Goal: Find specific page/section: Locate a particular part of the current website

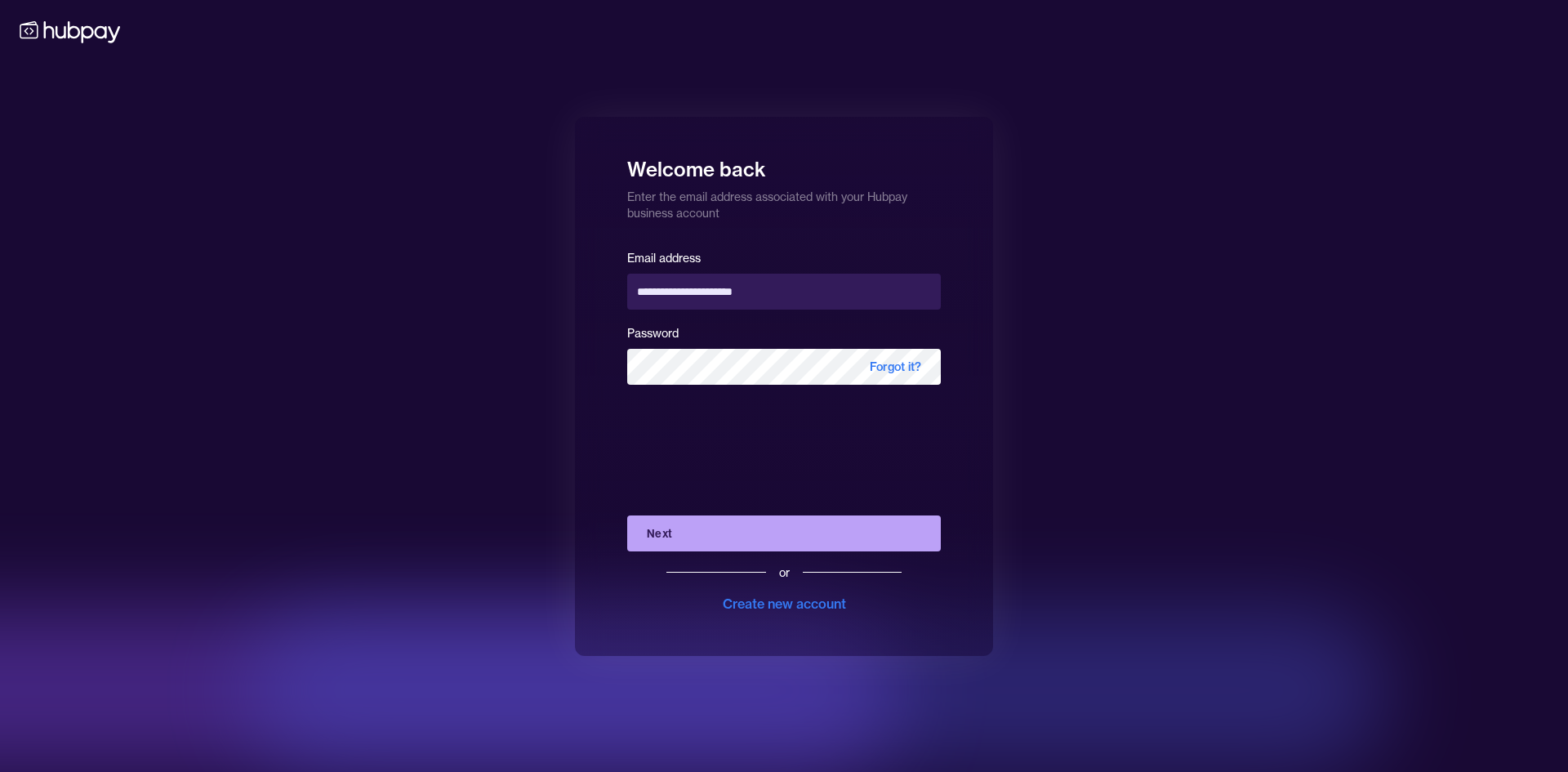
click at [771, 535] on button "Next" at bounding box center [784, 533] width 313 height 36
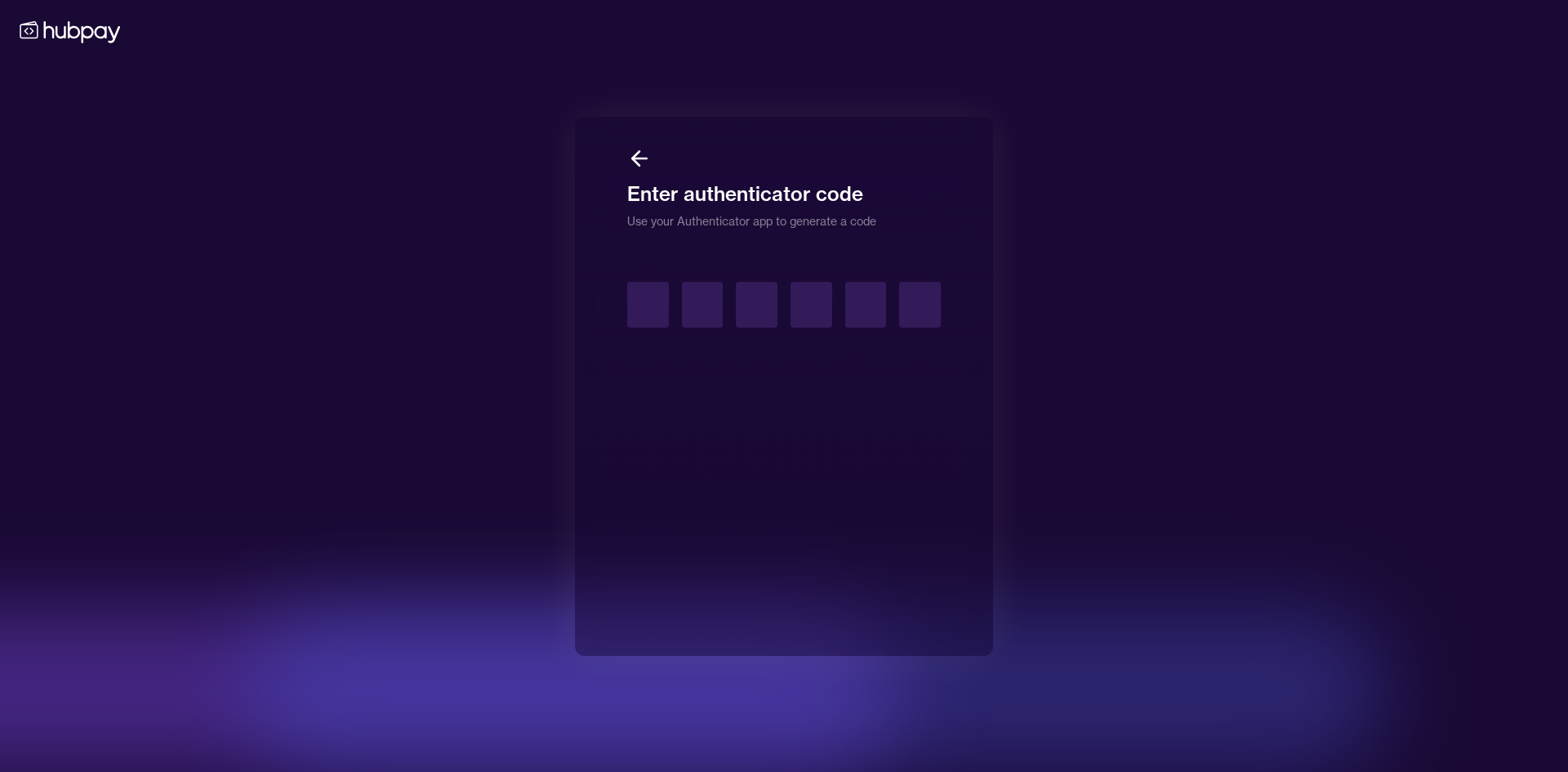
type input "*"
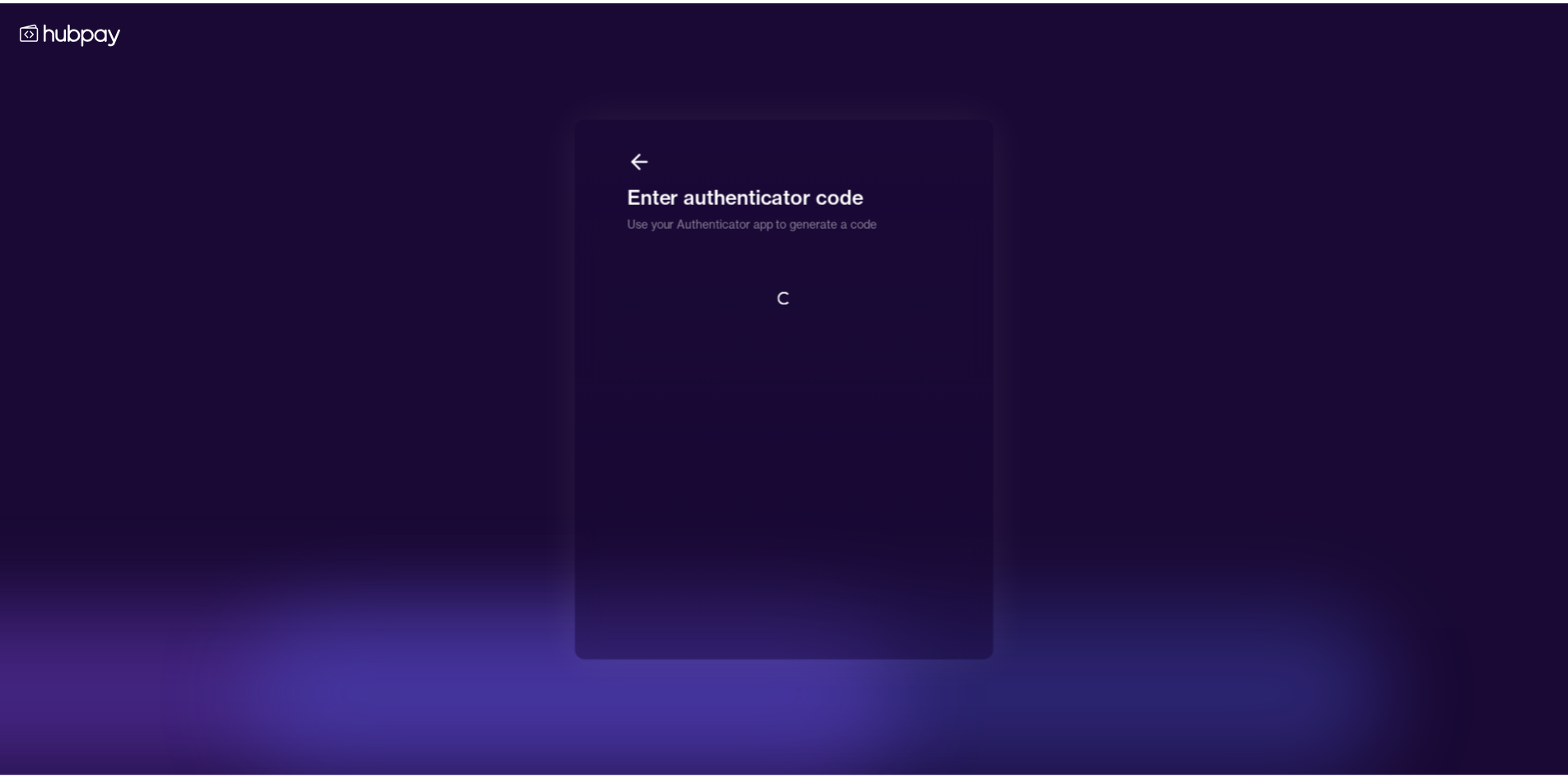
scroll to position [2, 0]
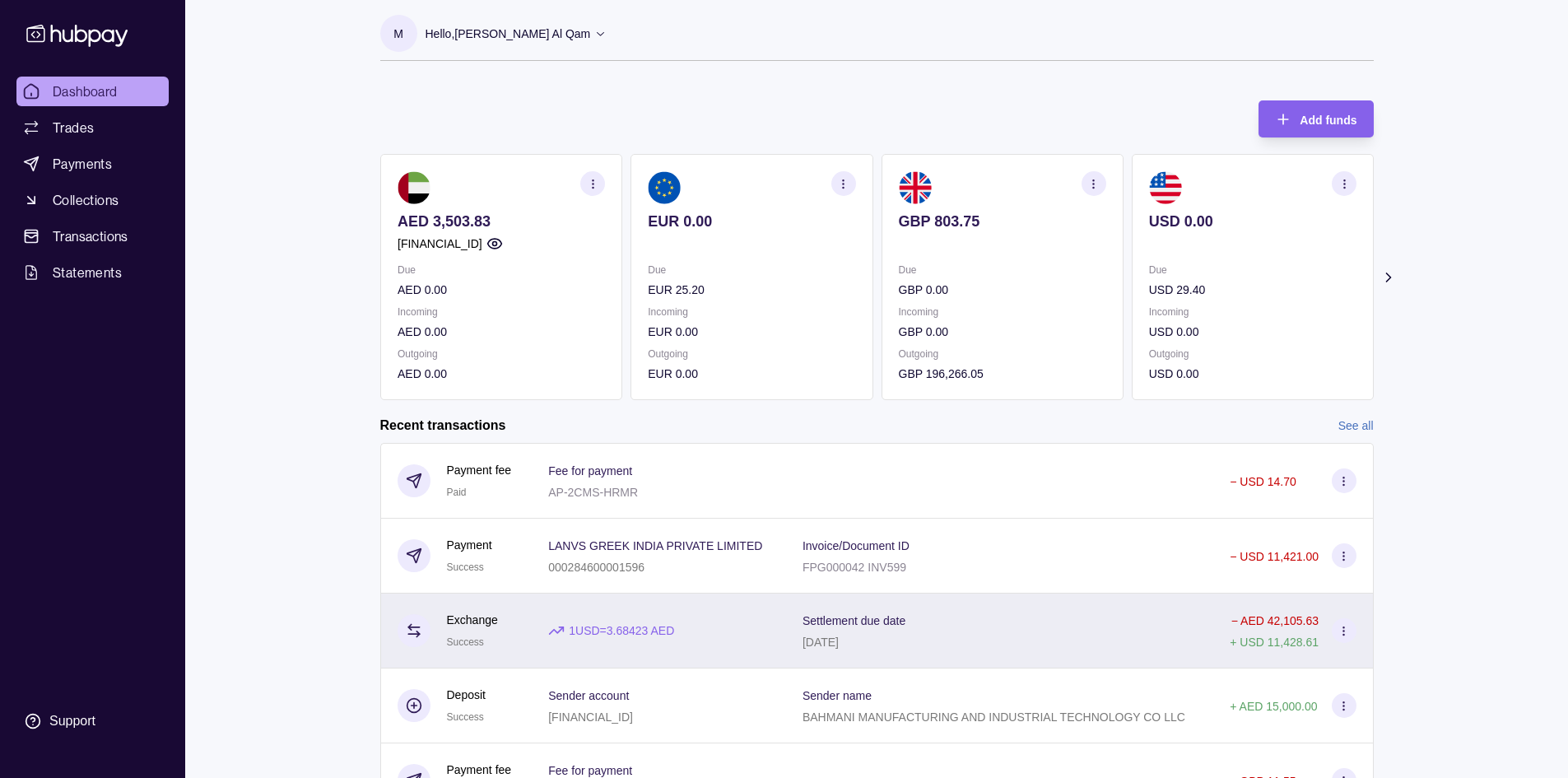
scroll to position [82, 0]
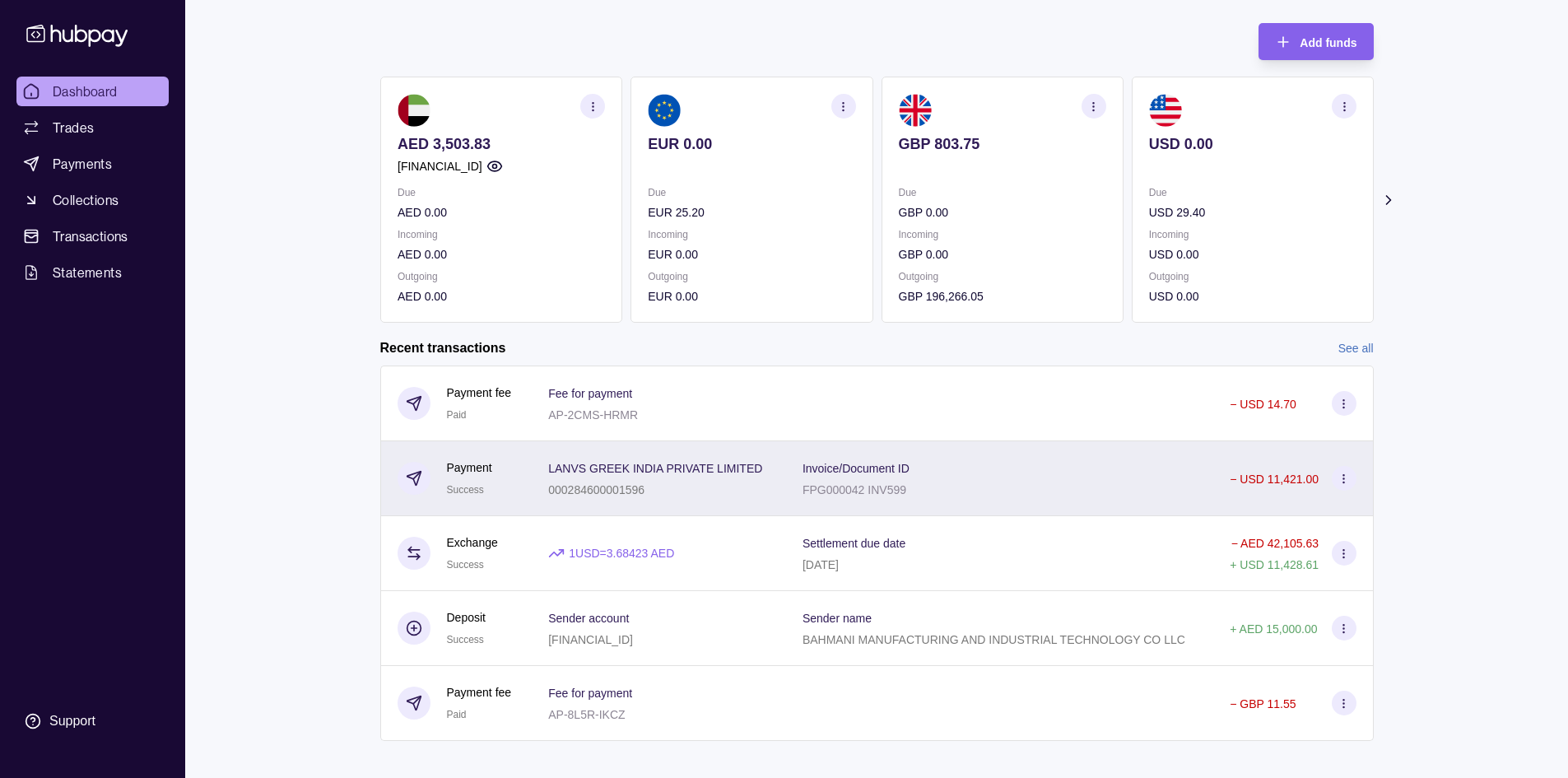
click at [1065, 480] on div "Invoice/Document ID FPG000042 INV599" at bounding box center [1000, 478] width 395 height 41
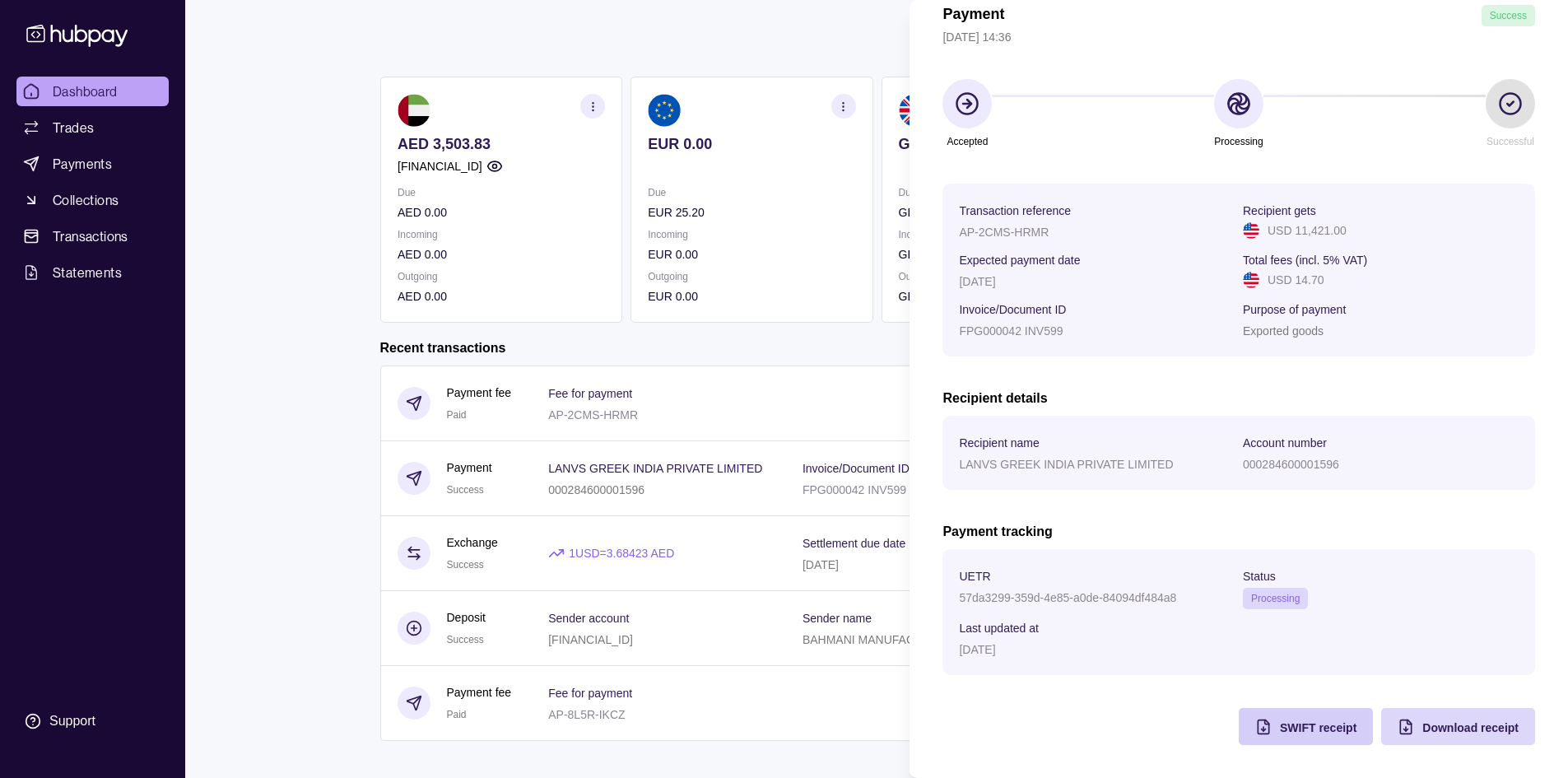
click at [1289, 719] on div "SWIFT receipt" at bounding box center [1318, 727] width 77 height 20
click at [652, 349] on html "Dashboard Trades Payments Collections Transactions Statements Support M Hello, …" at bounding box center [784, 355] width 1568 height 876
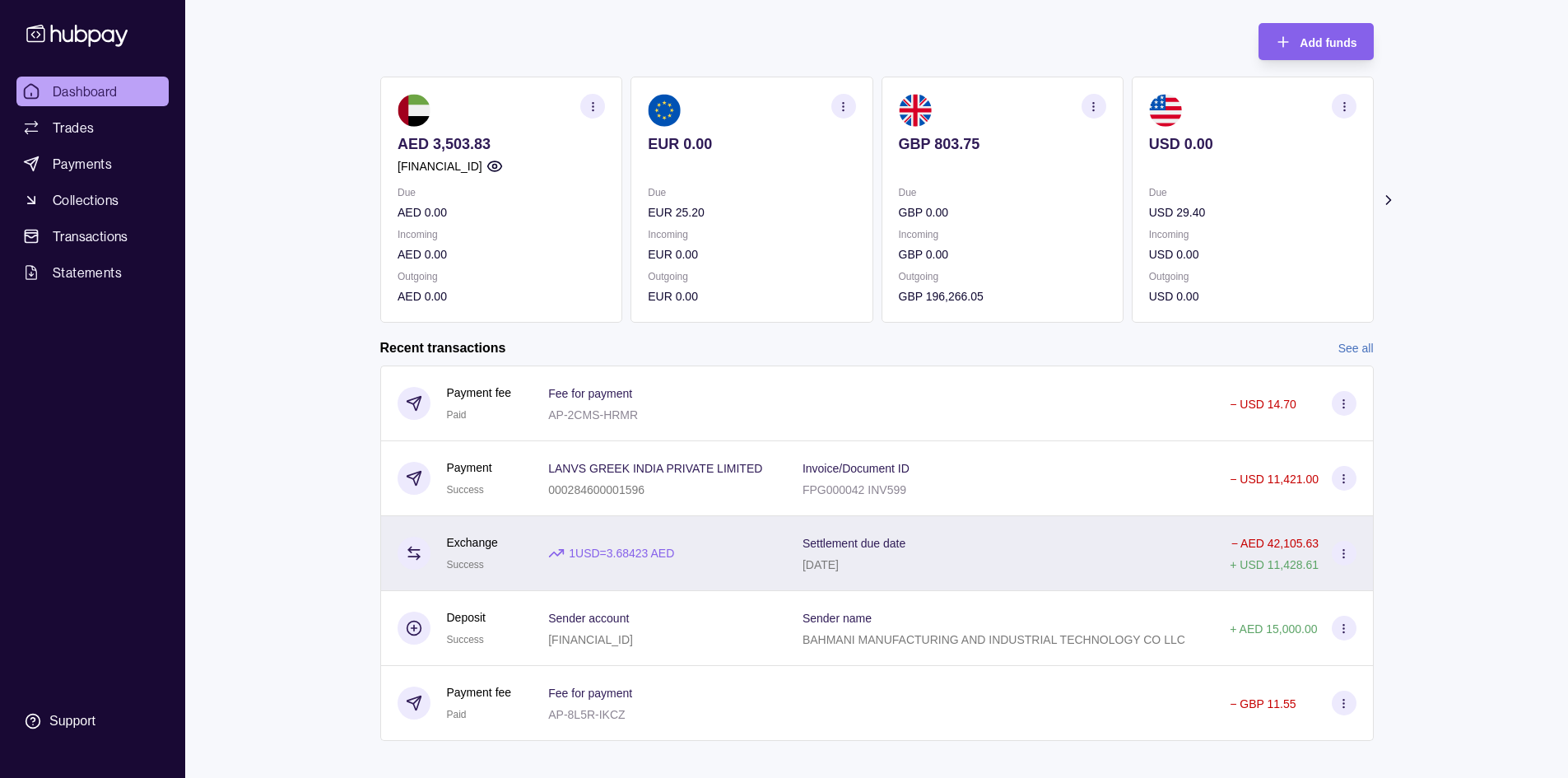
scroll to position [98, 0]
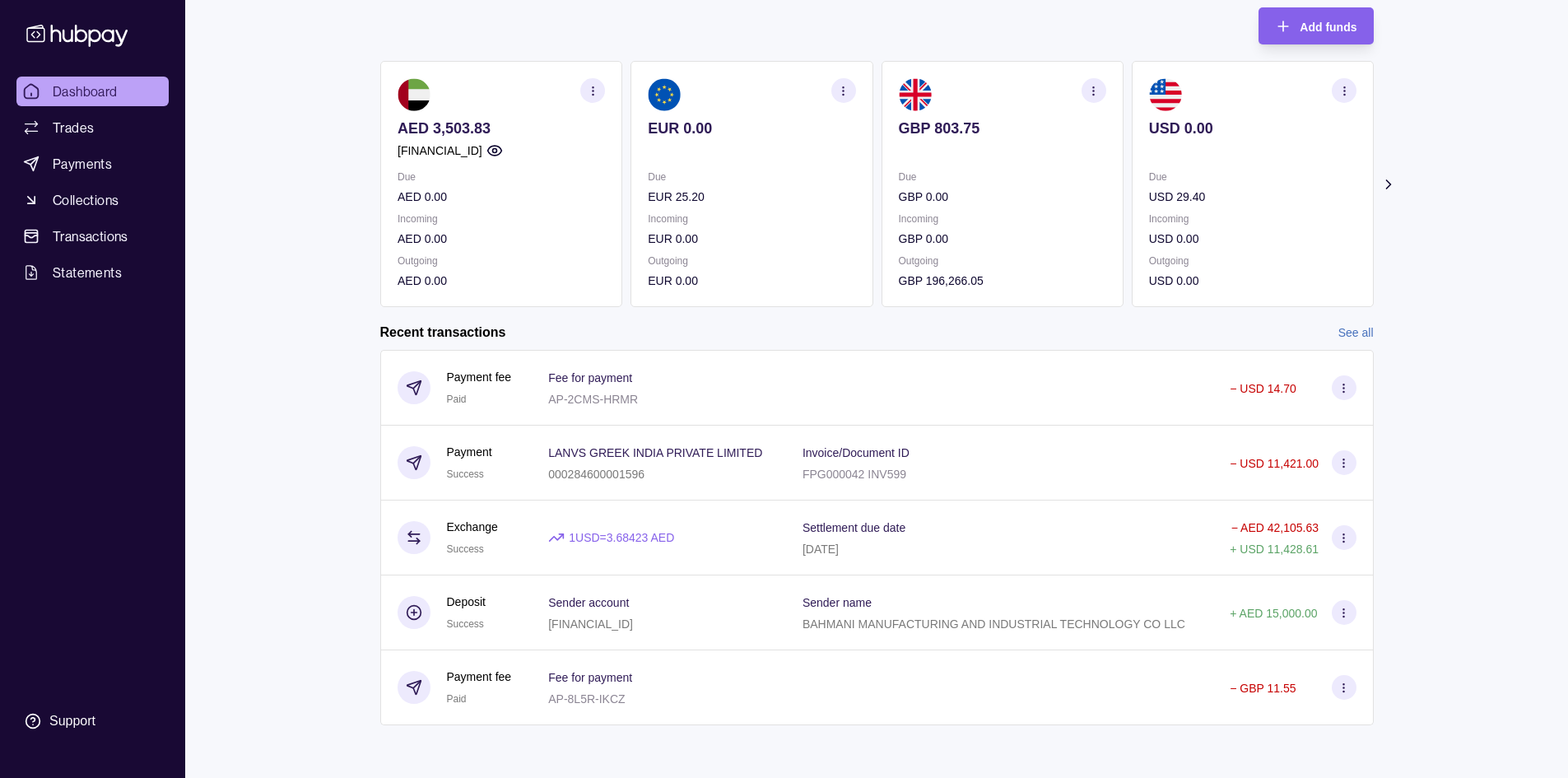
click at [1352, 324] on link "See all" at bounding box center [1356, 332] width 36 height 18
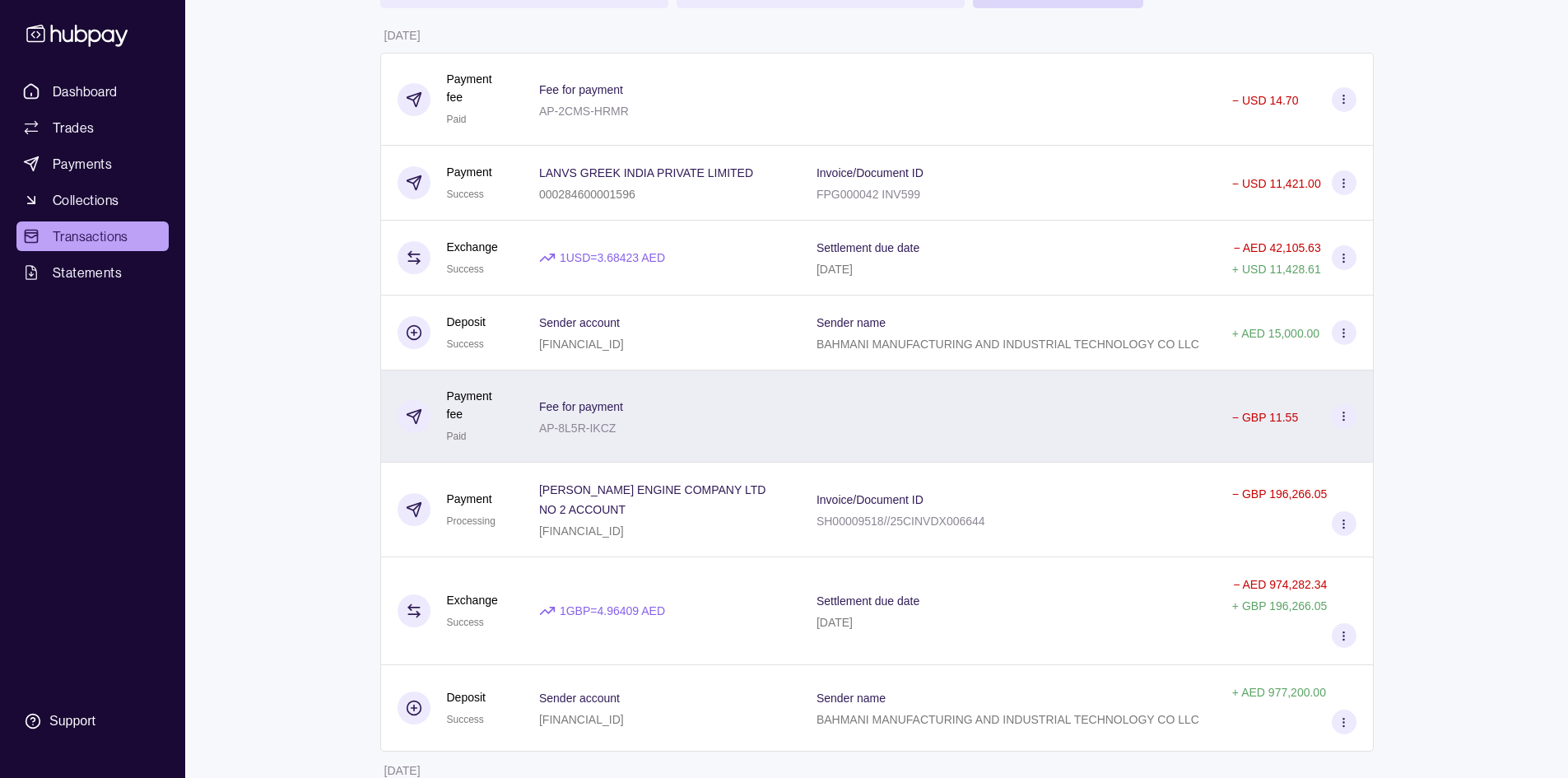
scroll to position [165, 0]
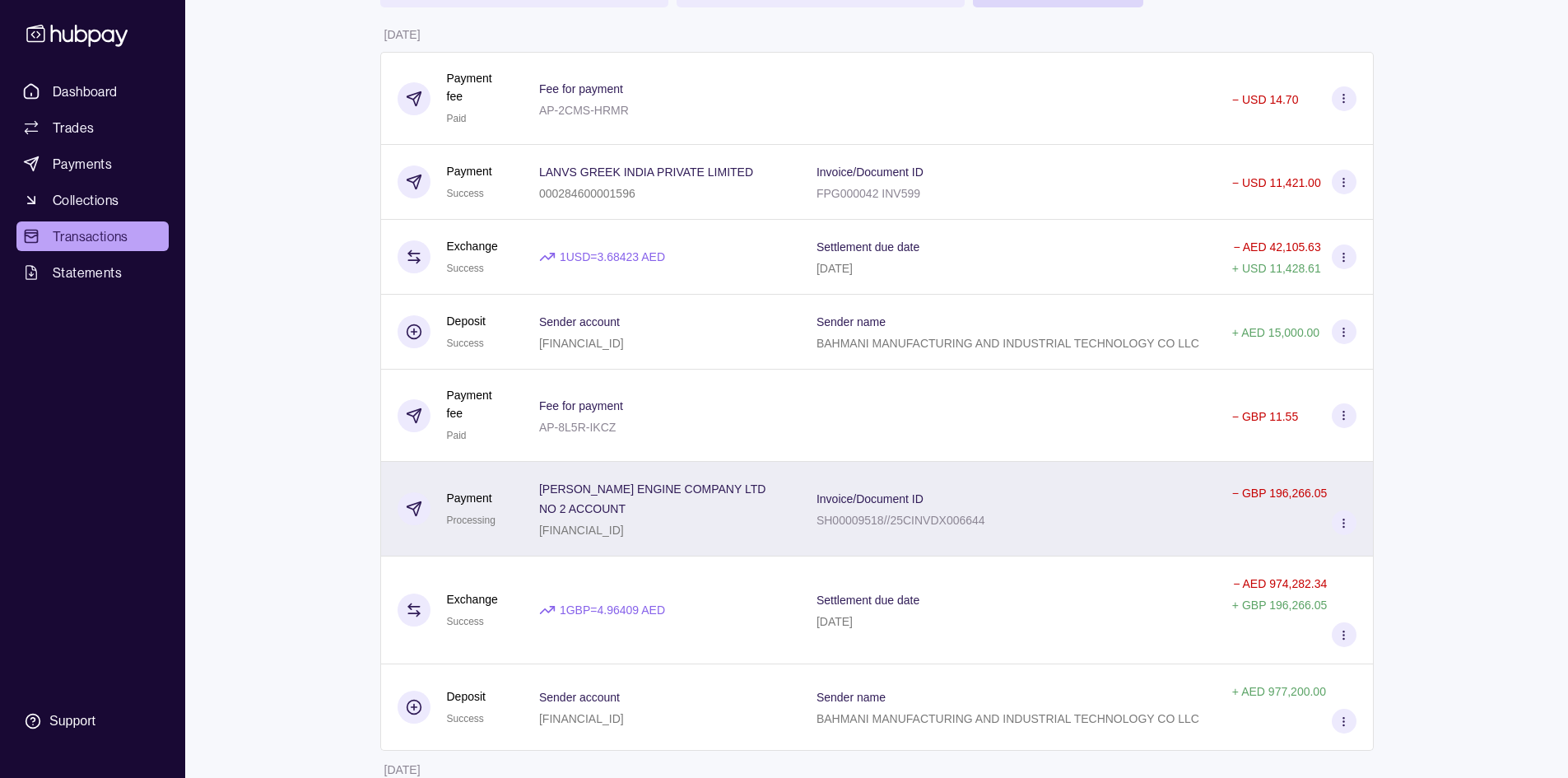
click at [1028, 498] on div "Invoice/Document ID SH00009518//25CINVDX006644" at bounding box center [1008, 508] width 383 height 41
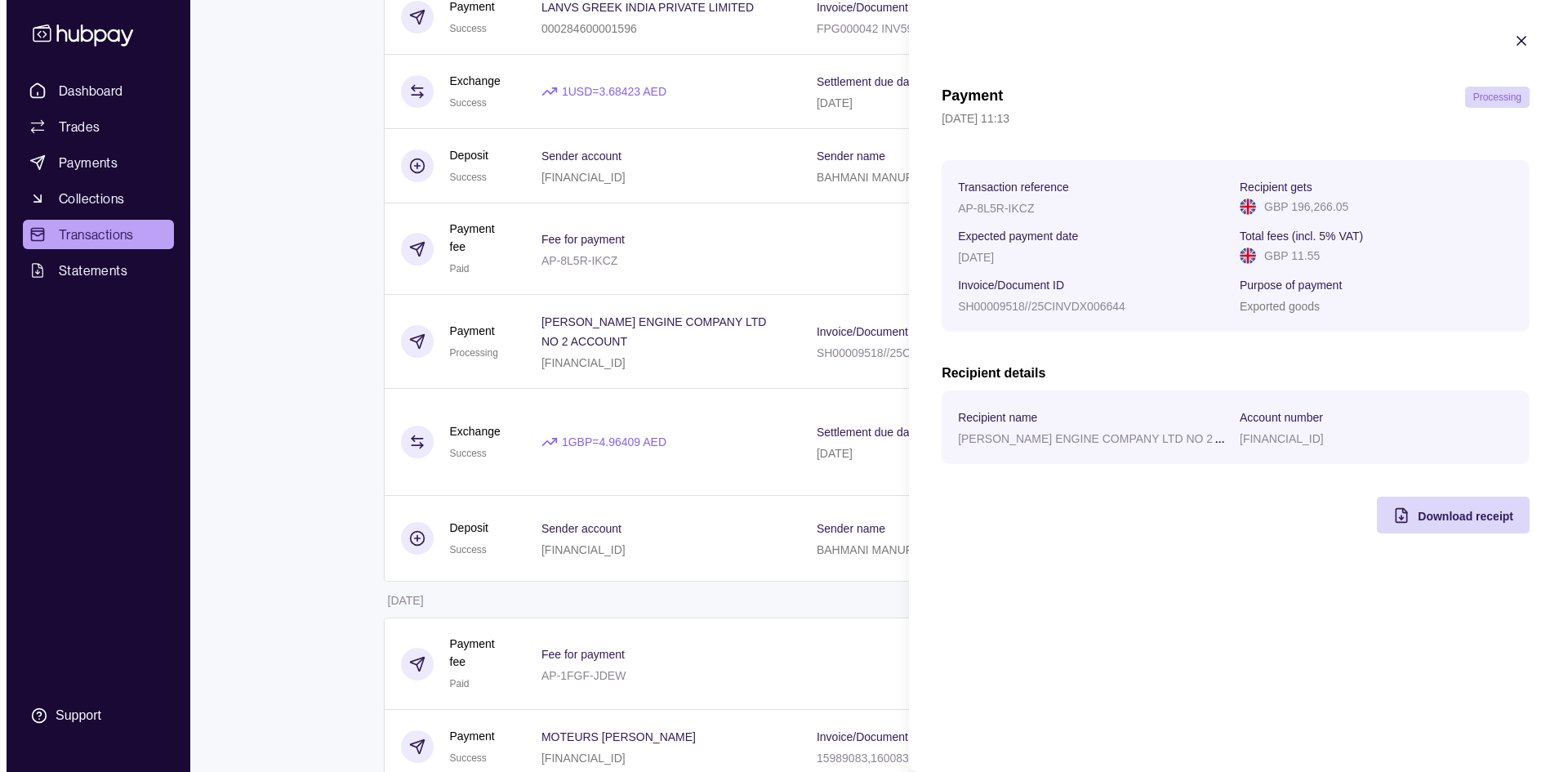
scroll to position [0, 0]
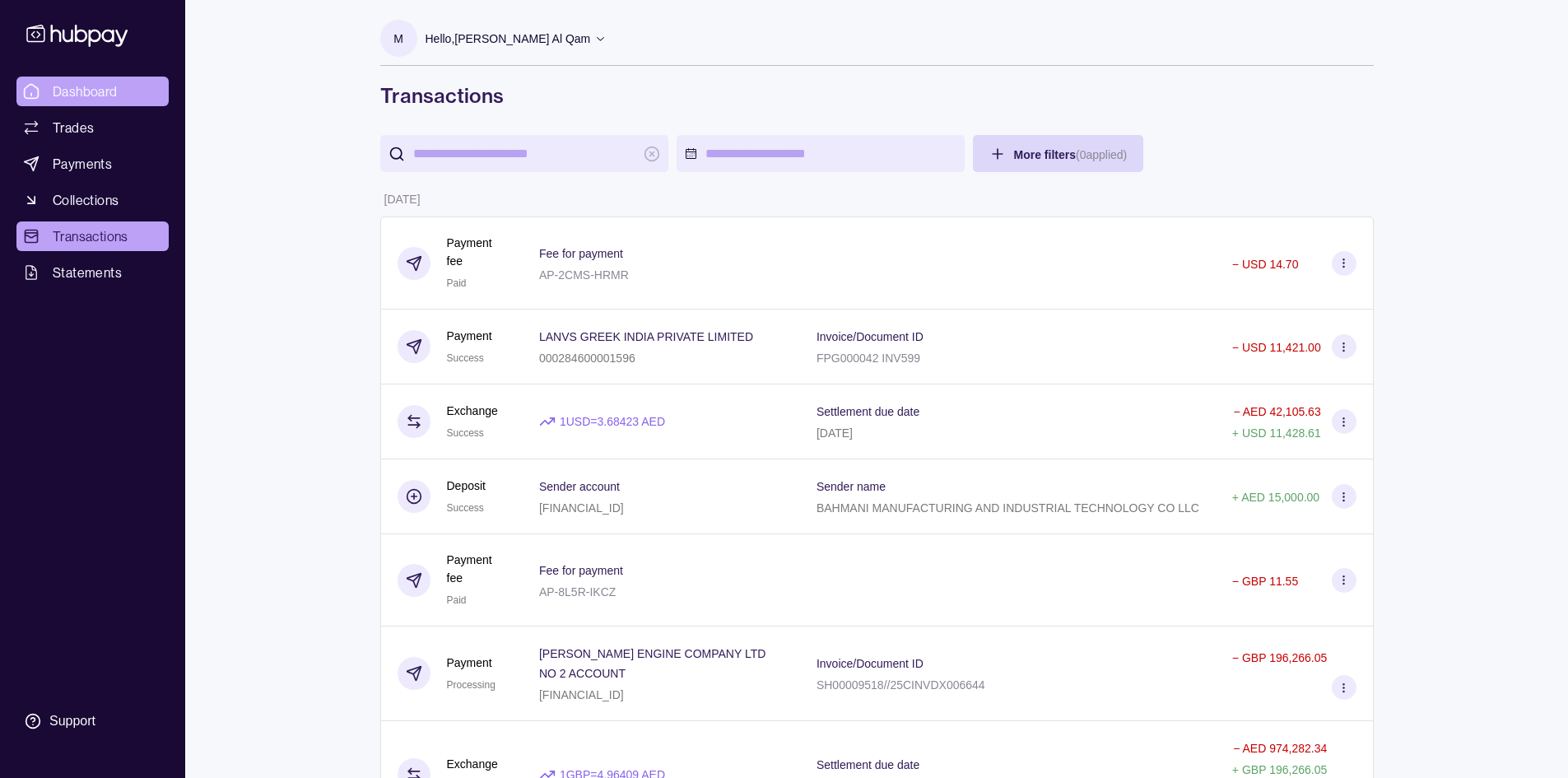
click at [71, 87] on span "Dashboard" at bounding box center [85, 92] width 65 height 20
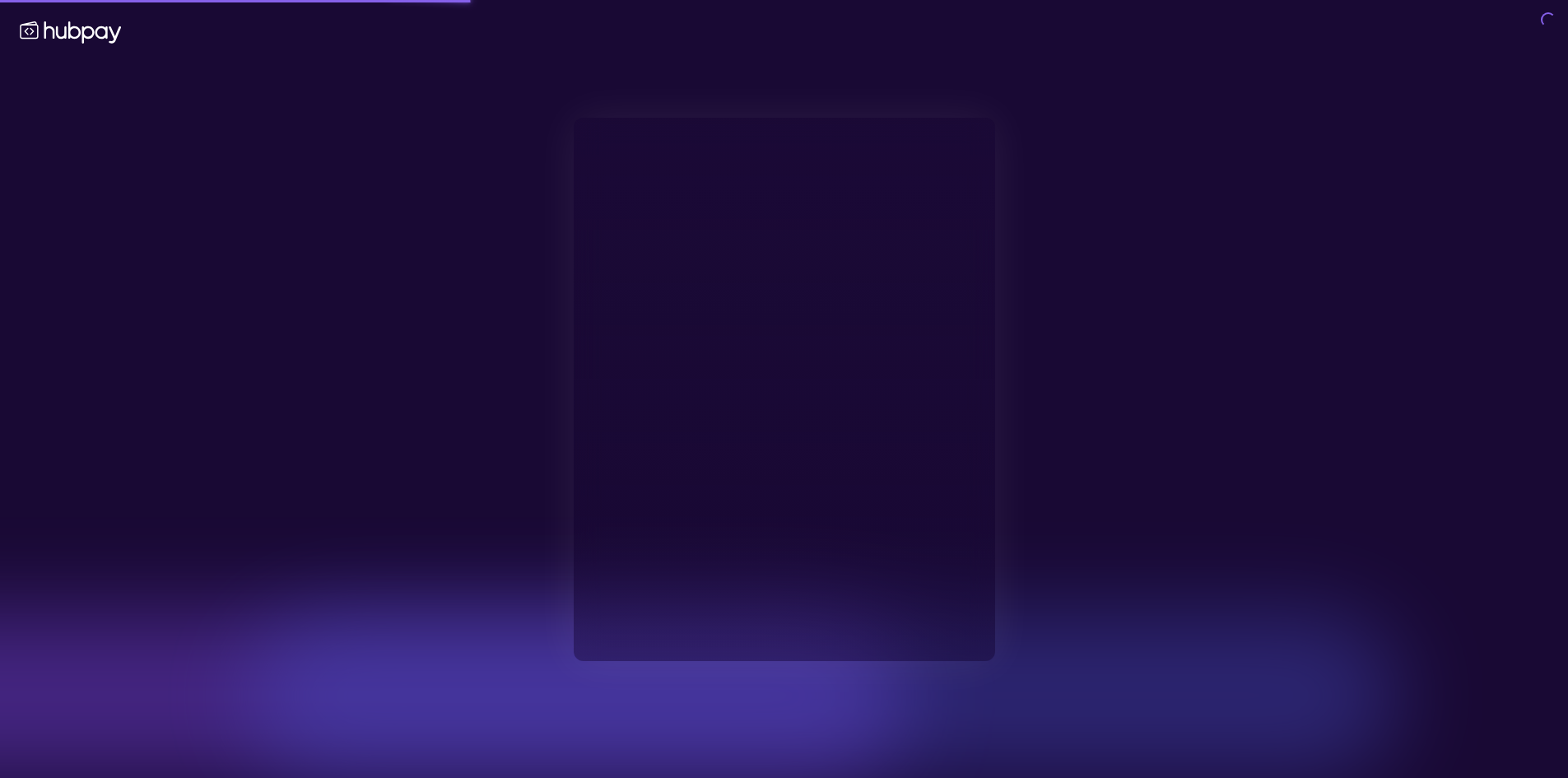
type input "**********"
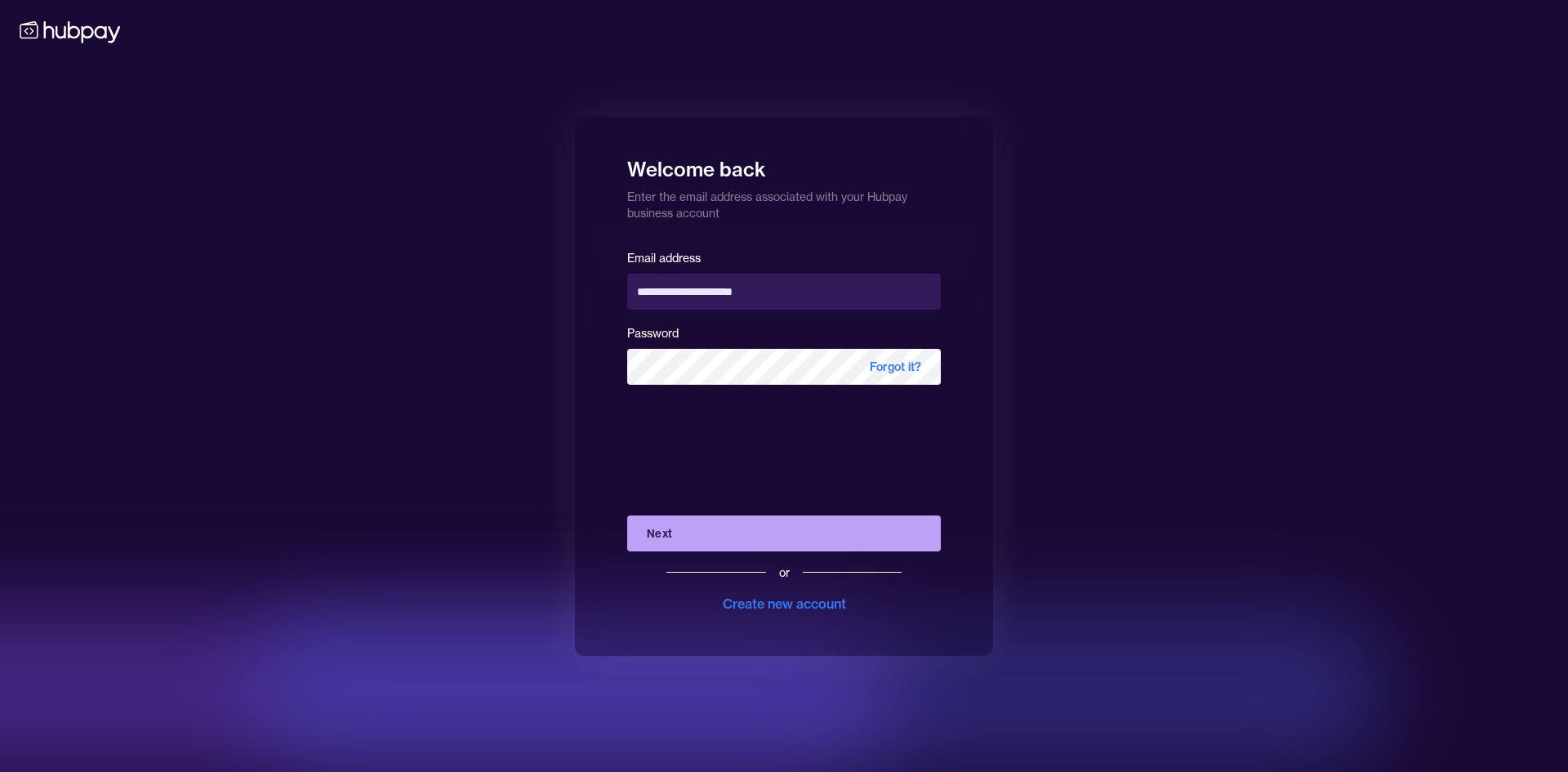
click at [769, 526] on button "Next" at bounding box center [784, 533] width 313 height 36
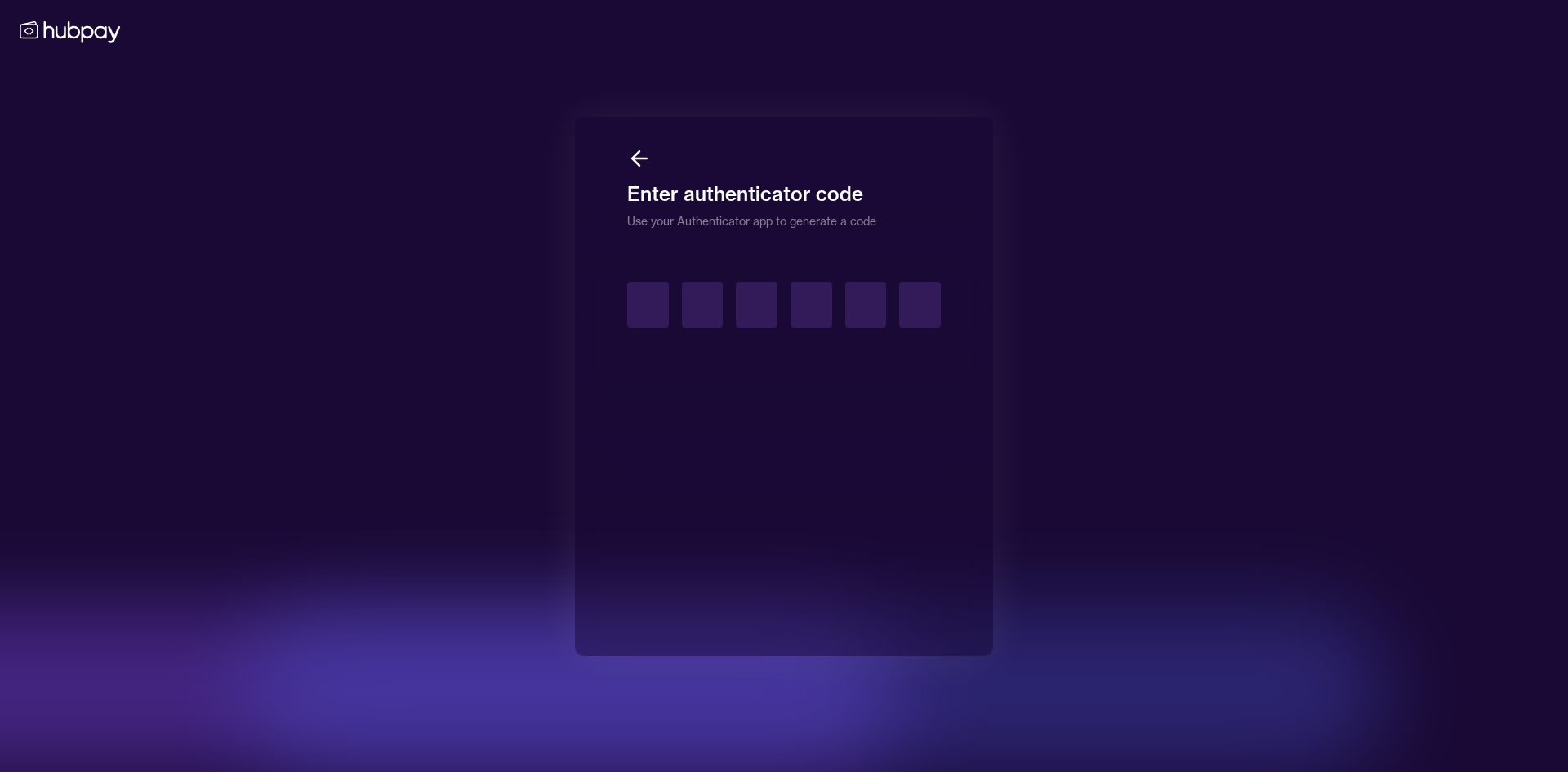
click at [636, 150] on icon at bounding box center [639, 158] width 25 height 25
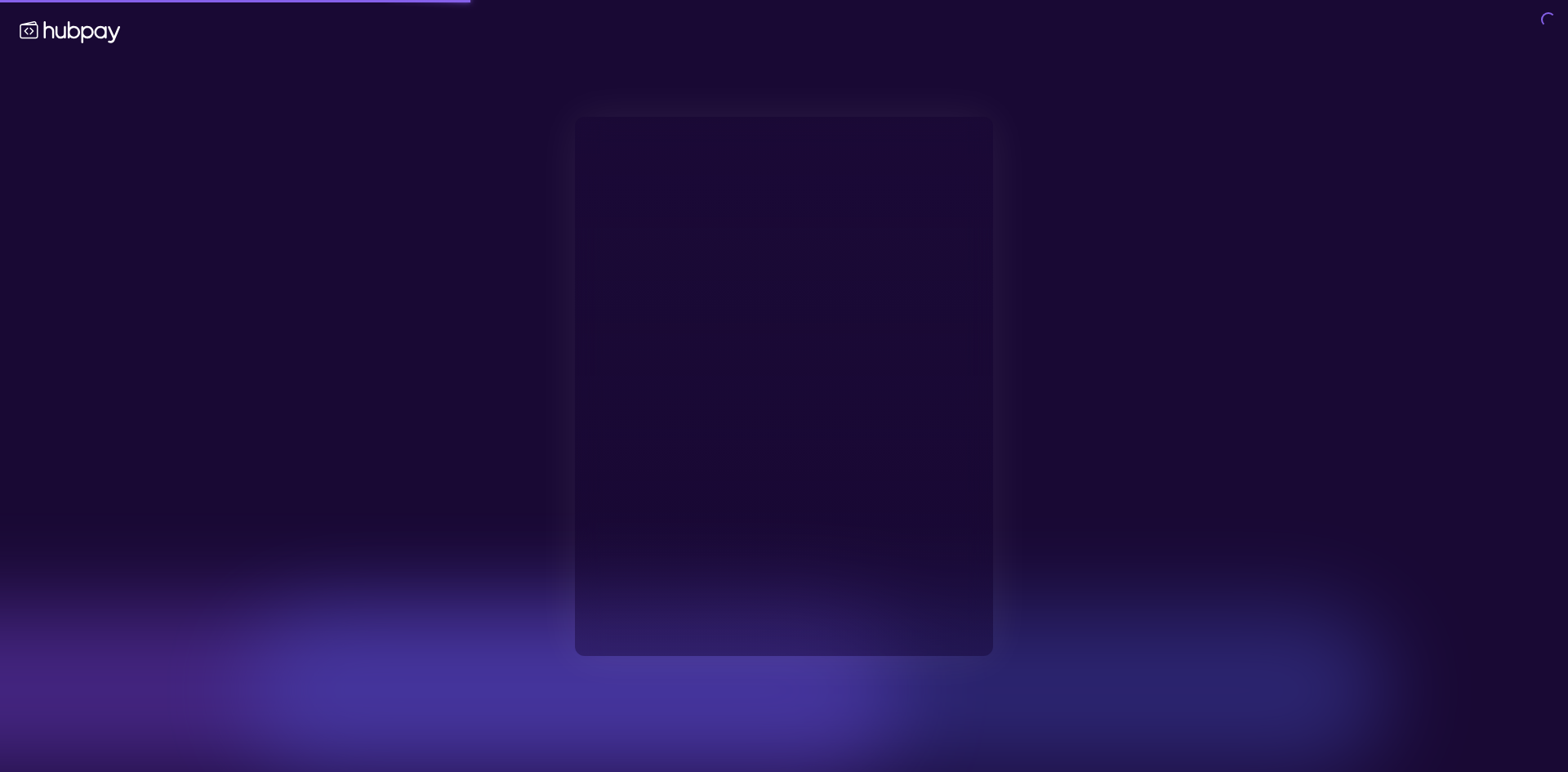
type input "**********"
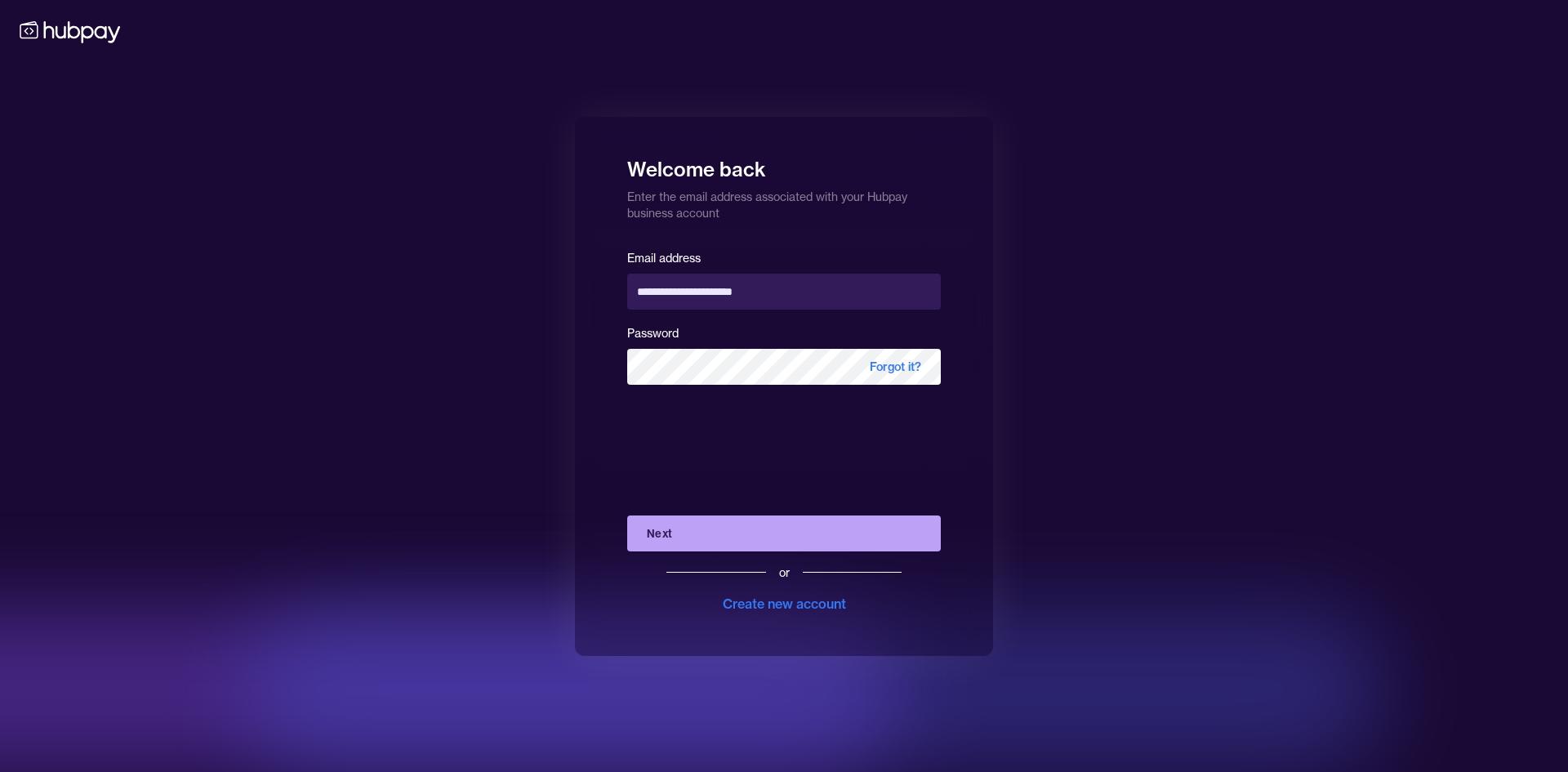
click at [783, 536] on button "Next" at bounding box center [784, 533] width 313 height 36
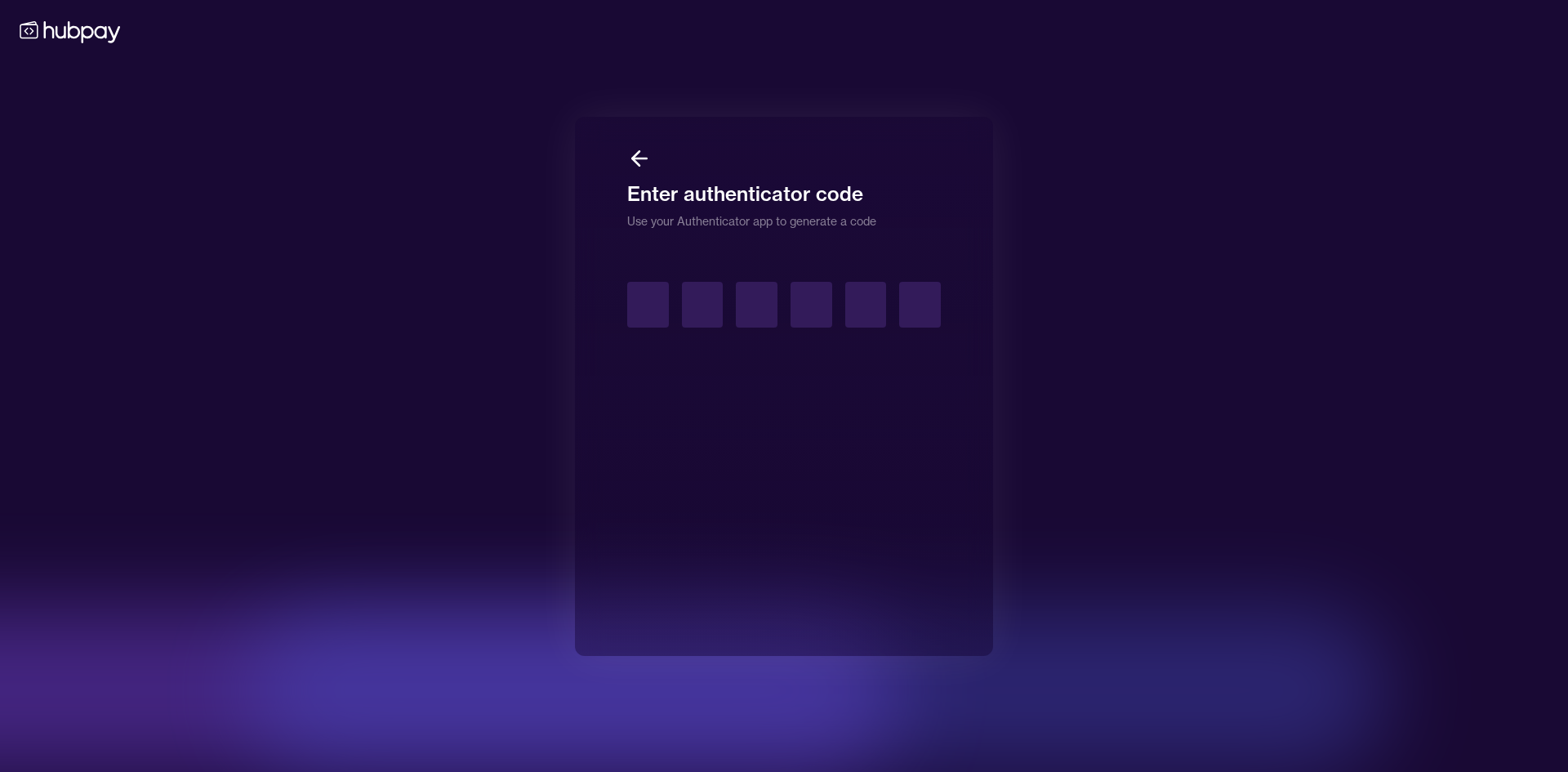
click at [623, 155] on div "Enter authenticator code Use your Authenticator app to generate a code" at bounding box center [784, 387] width 418 height 539
click at [629, 155] on icon at bounding box center [639, 158] width 25 height 25
